Goal: Task Accomplishment & Management: Manage account settings

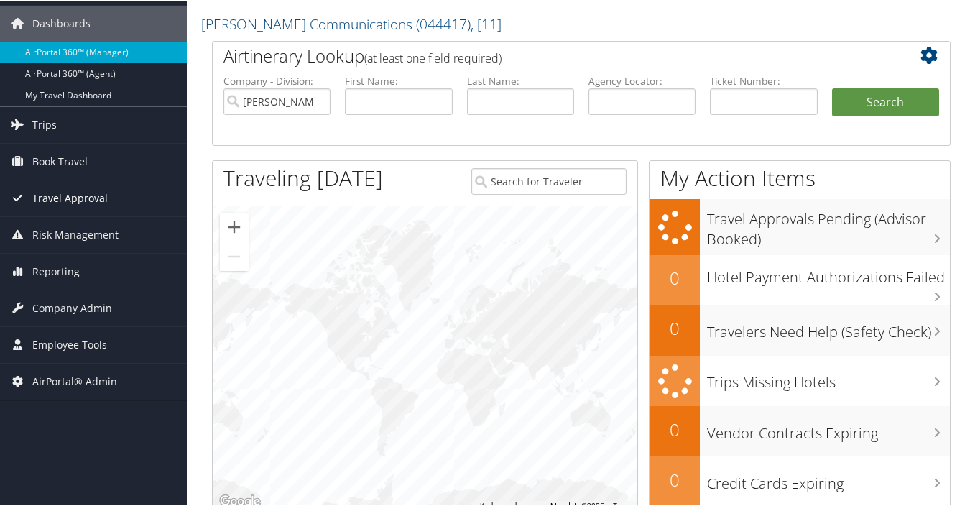
scroll to position [72, 0]
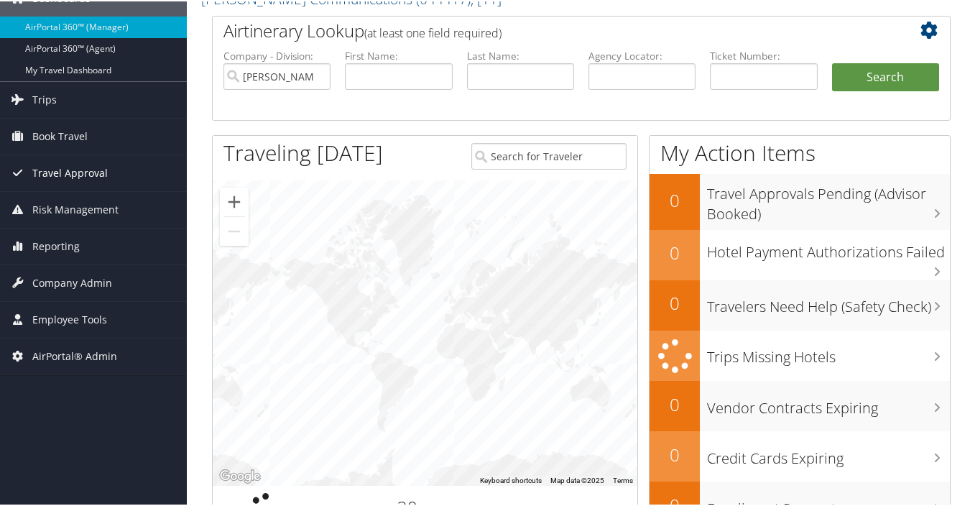
click at [63, 246] on span "Reporting" at bounding box center [55, 245] width 47 height 36
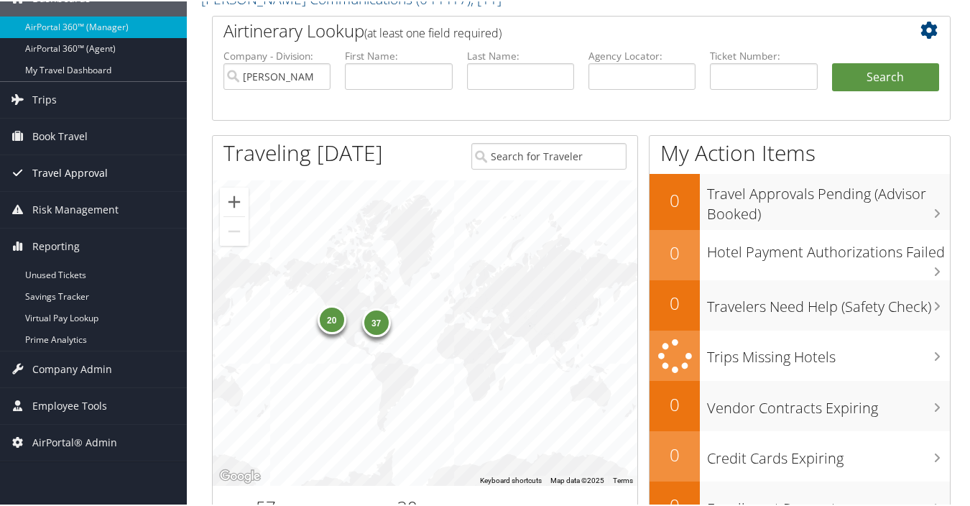
click at [63, 246] on span "Reporting" at bounding box center [55, 245] width 47 height 36
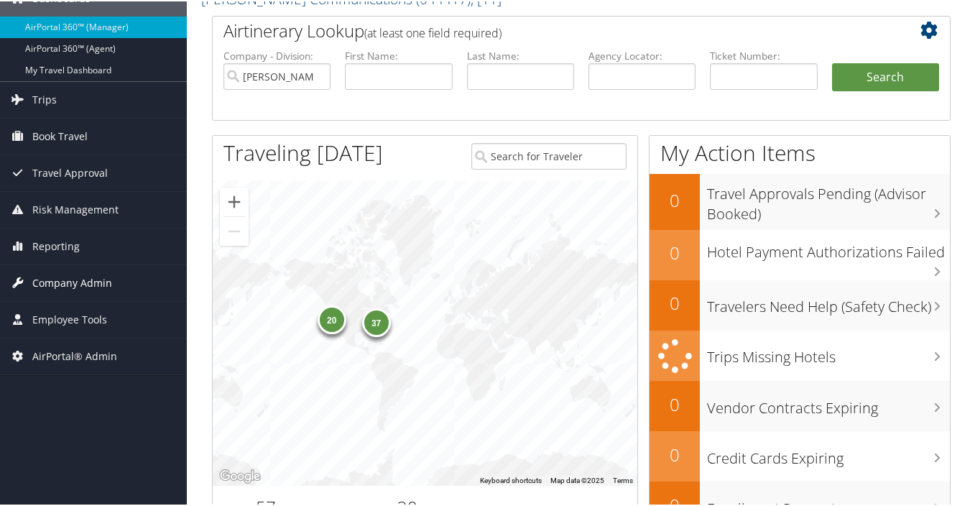
click at [62, 278] on span "Company Admin" at bounding box center [72, 282] width 80 height 36
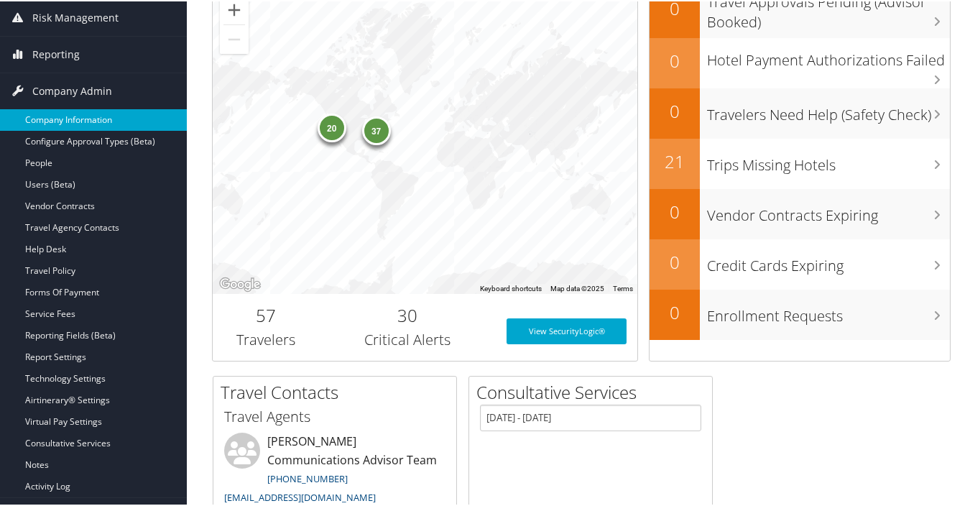
scroll to position [287, 0]
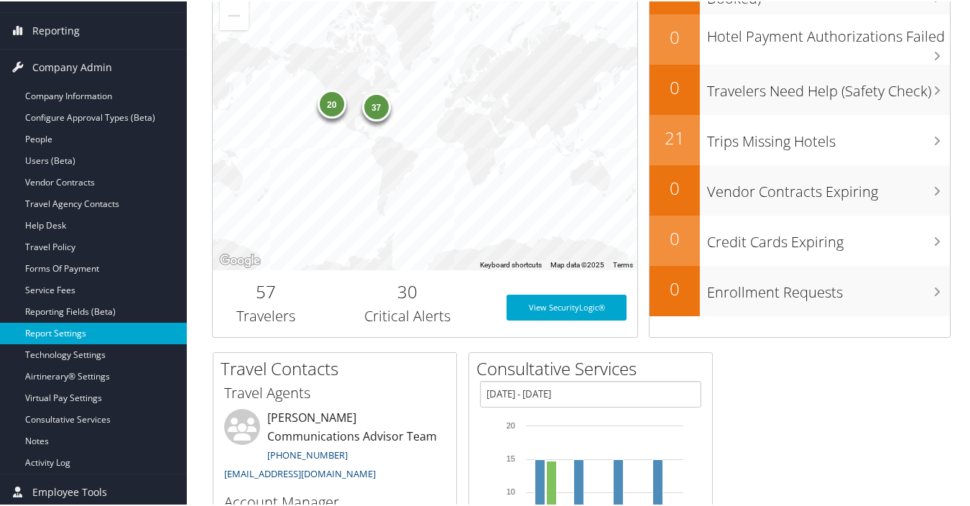
click at [99, 330] on link "Report Settings" at bounding box center [93, 332] width 187 height 22
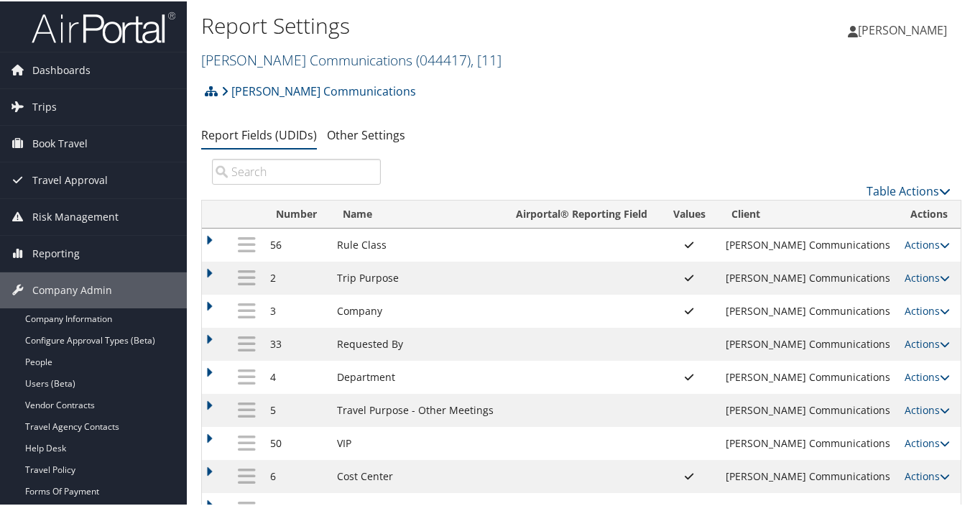
click at [416, 57] on span "( 044417 )" at bounding box center [443, 58] width 55 height 19
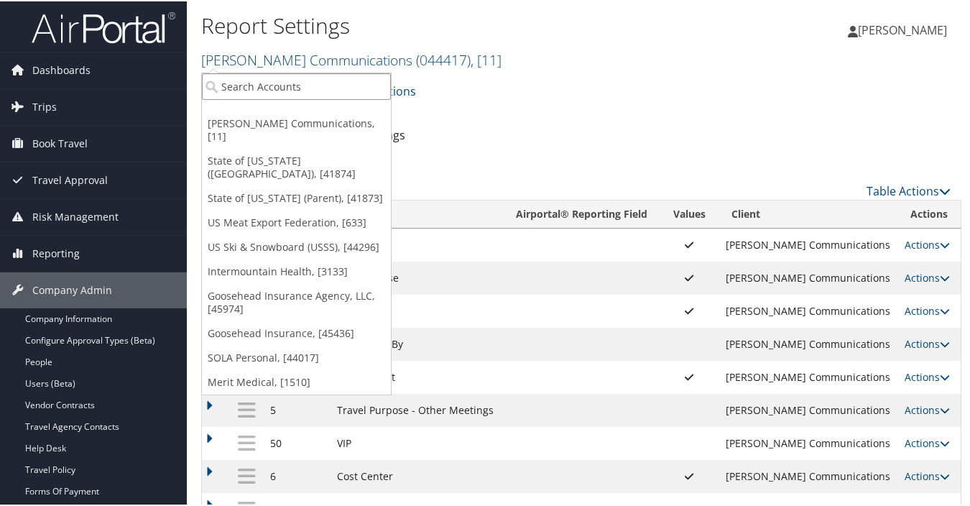
click at [331, 85] on input "search" at bounding box center [296, 85] width 189 height 27
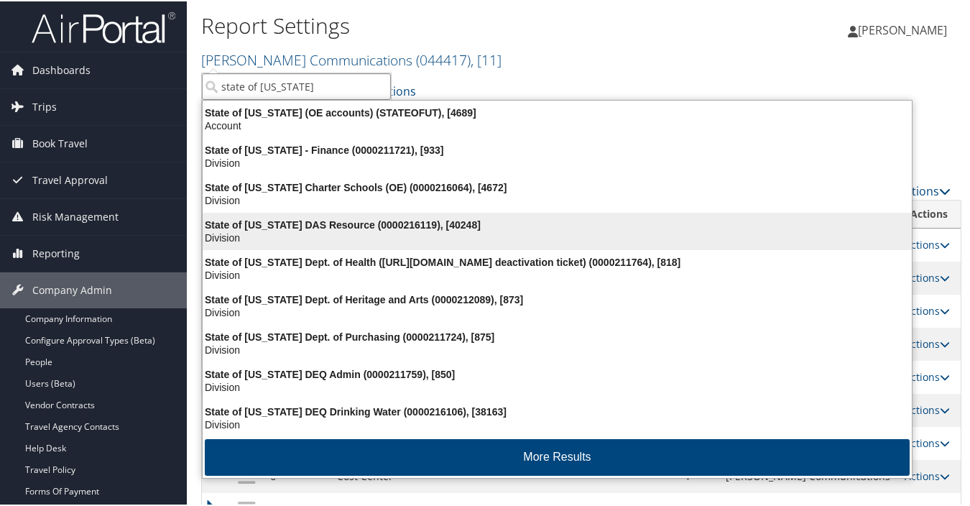
type input "state of [US_STATE]"
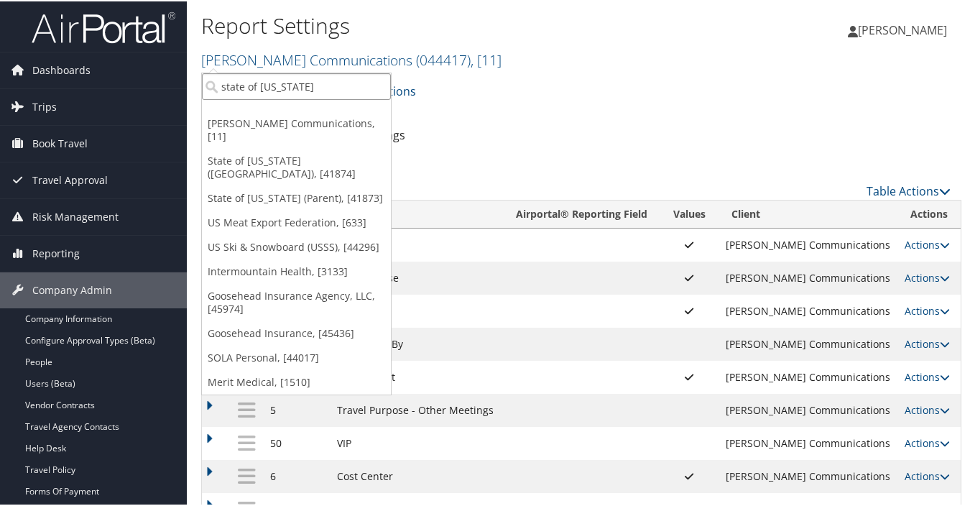
drag, startPoint x: 292, startPoint y: 84, endPoint x: 203, endPoint y: 76, distance: 89.4
click at [201, 79] on ul "state of [US_STATE] [PERSON_NAME] Communications, [11] State of [US_STATE] ([GE…" at bounding box center [296, 232] width 190 height 323
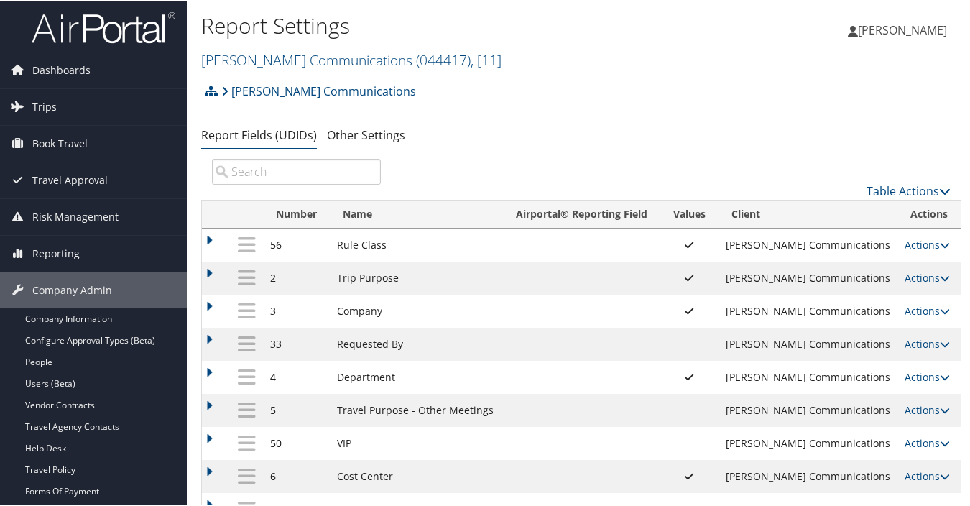
click at [283, 177] on input "search" at bounding box center [296, 170] width 169 height 26
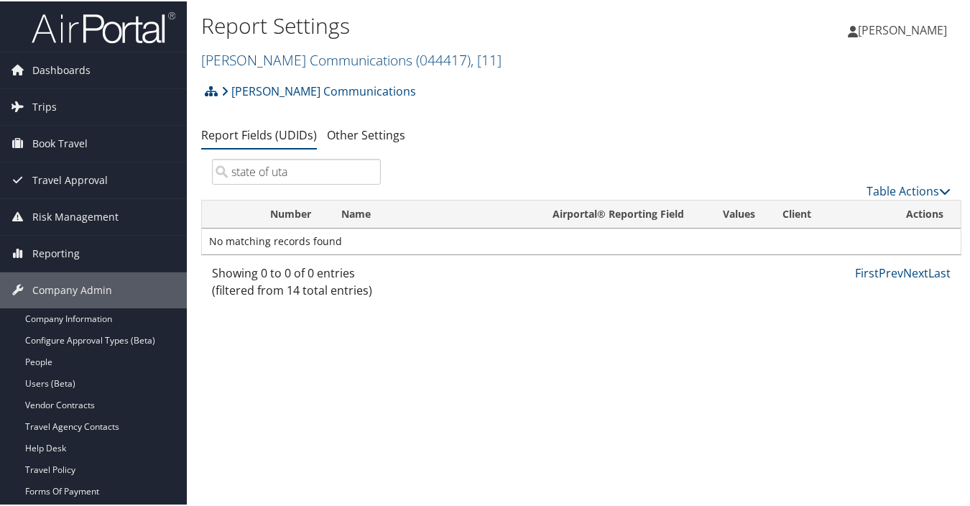
type input "state of [US_STATE]"
click at [370, 171] on input "state of [US_STATE]" at bounding box center [296, 170] width 169 height 26
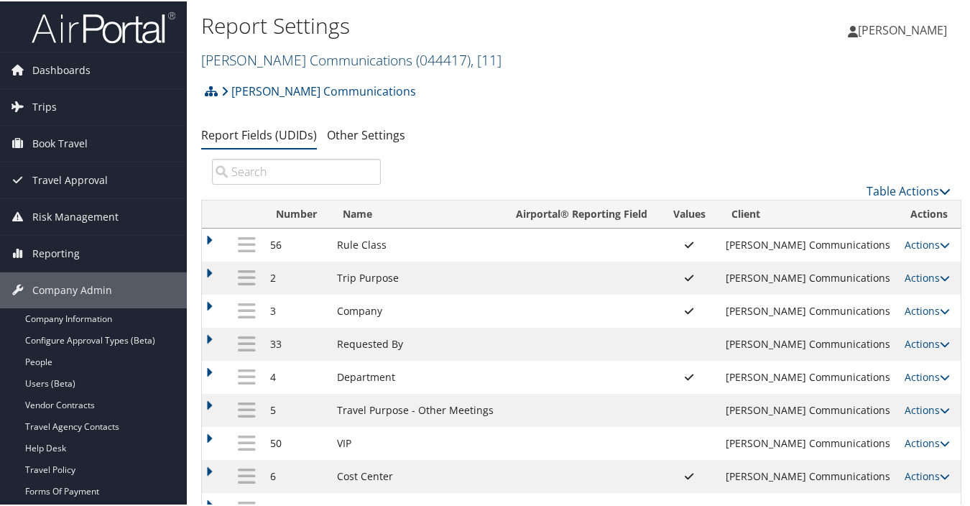
click at [359, 60] on link "[PERSON_NAME] Communications ( 044417 ) , [ 11 ]" at bounding box center [351, 58] width 300 height 19
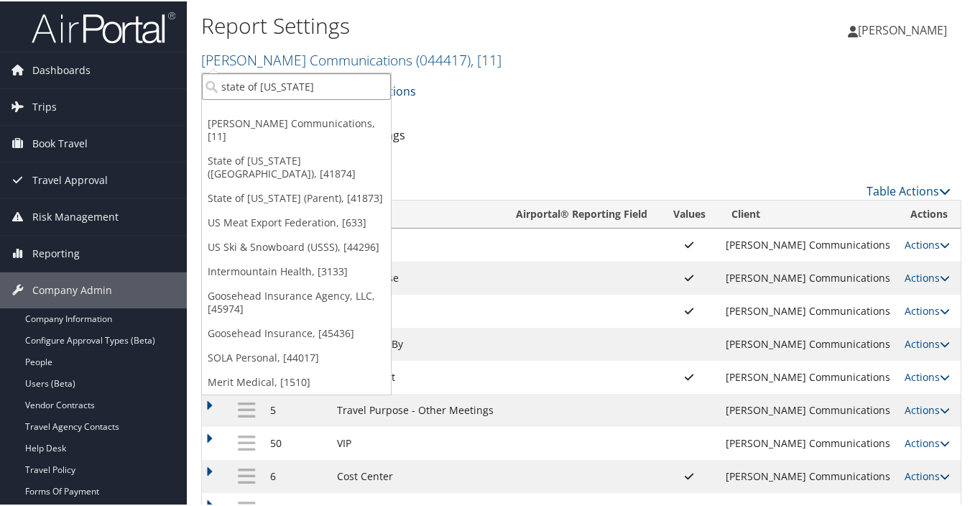
click at [377, 85] on input "state of [US_STATE]" at bounding box center [296, 85] width 189 height 27
click at [251, 85] on input "search" at bounding box center [296, 85] width 189 height 27
type input "state of u"
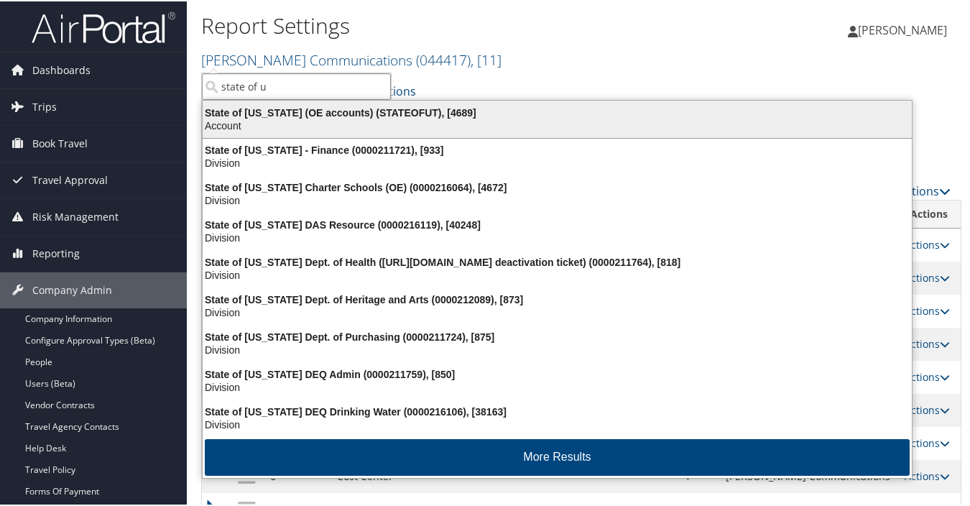
click at [333, 119] on div "Account" at bounding box center [557, 124] width 726 height 13
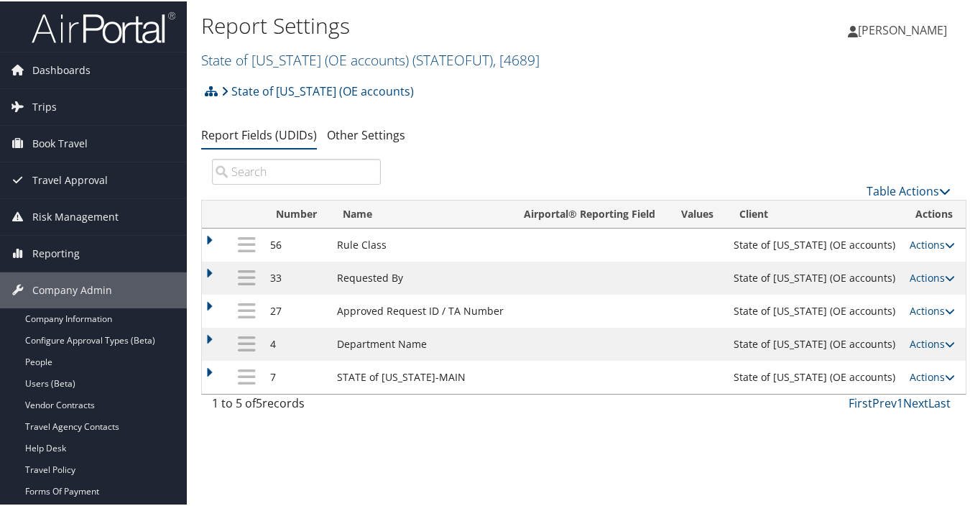
click at [208, 239] on td at bounding box center [216, 243] width 29 height 33
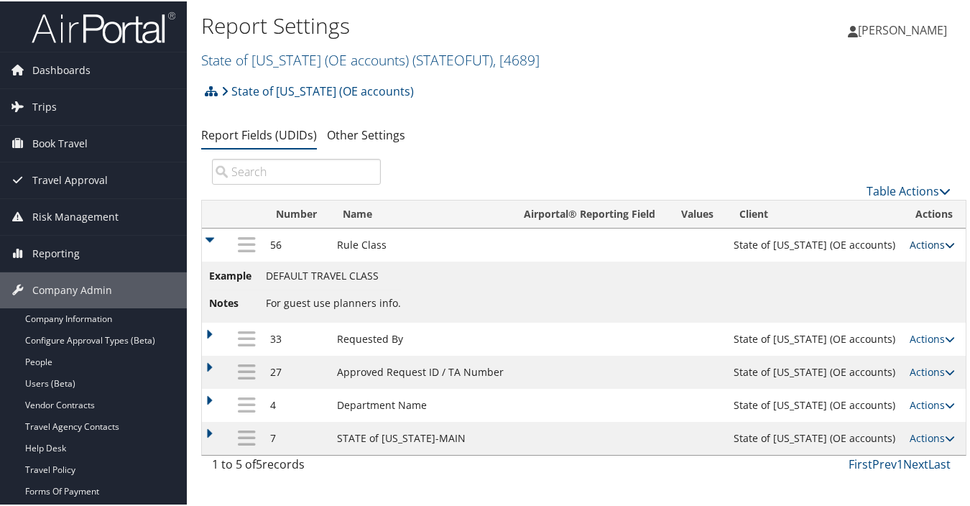
click at [923, 248] on link "Actions" at bounding box center [932, 243] width 45 height 14
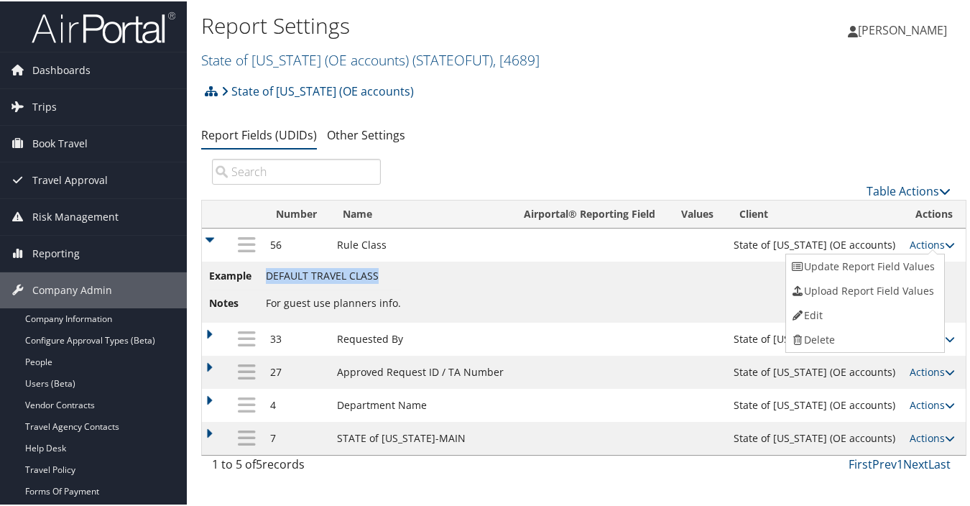
drag, startPoint x: 382, startPoint y: 272, endPoint x: 269, endPoint y: 274, distance: 113.6
click at [269, 274] on li "Example DEFAULT TRAVEL CLASS" at bounding box center [305, 278] width 192 height 22
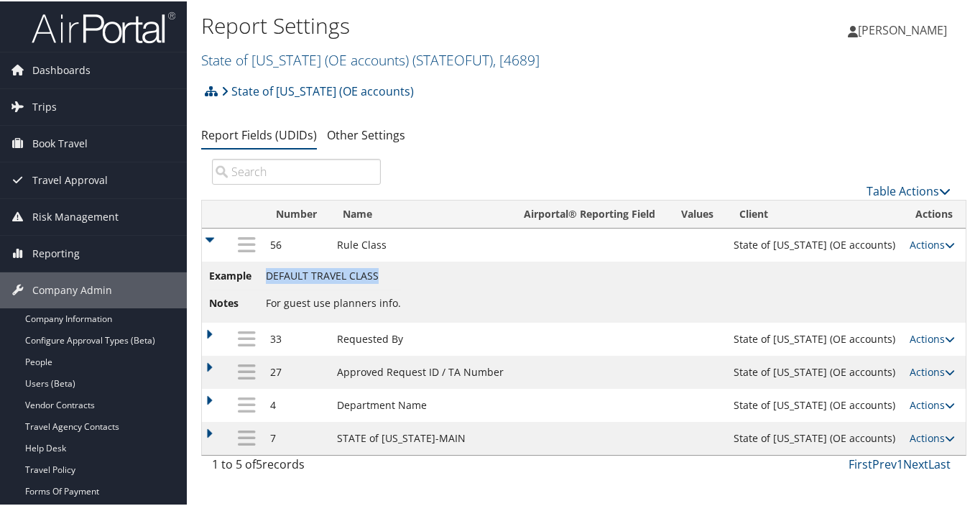
copy span "DEFAULT TRAVEL CLASS"
